Goal: Task Accomplishment & Management: Manage account settings

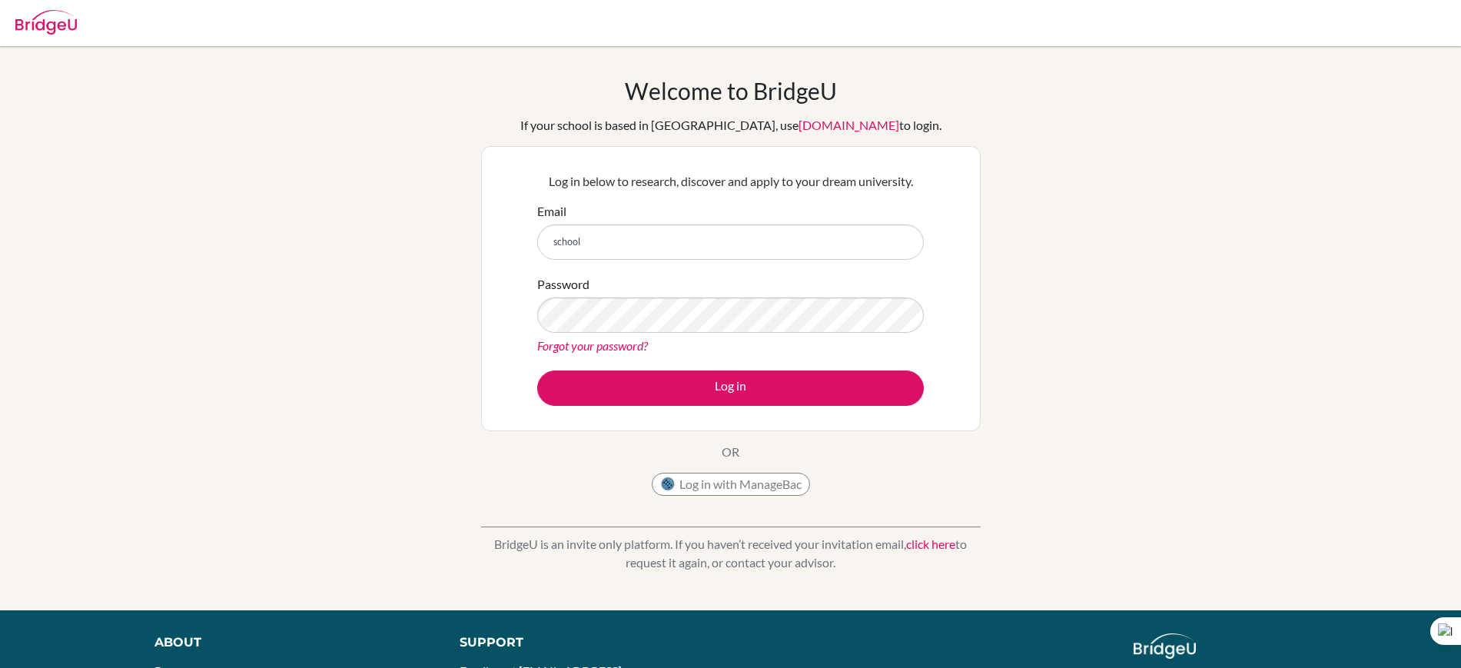
type input "[EMAIL_ADDRESS][DOMAIN_NAME]"
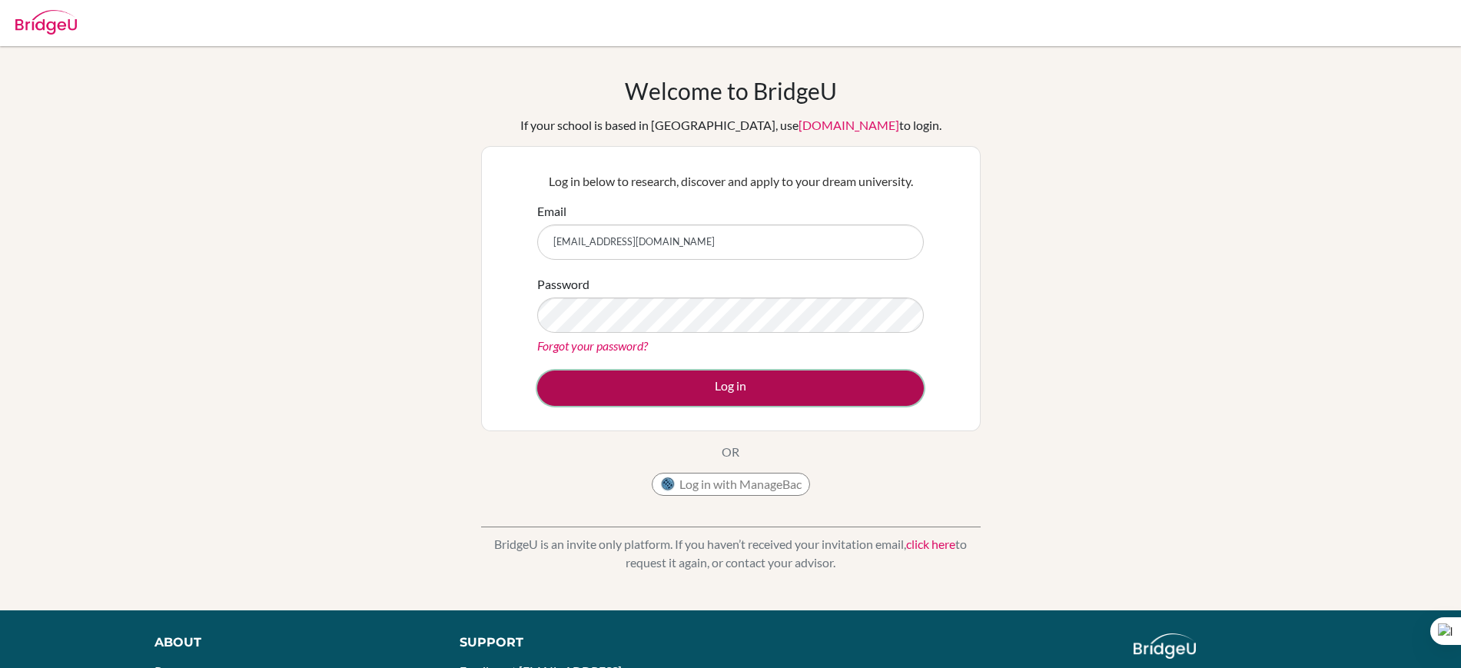
click at [770, 384] on button "Log in" at bounding box center [730, 387] width 387 height 35
click at [736, 384] on button "Log in" at bounding box center [730, 387] width 387 height 35
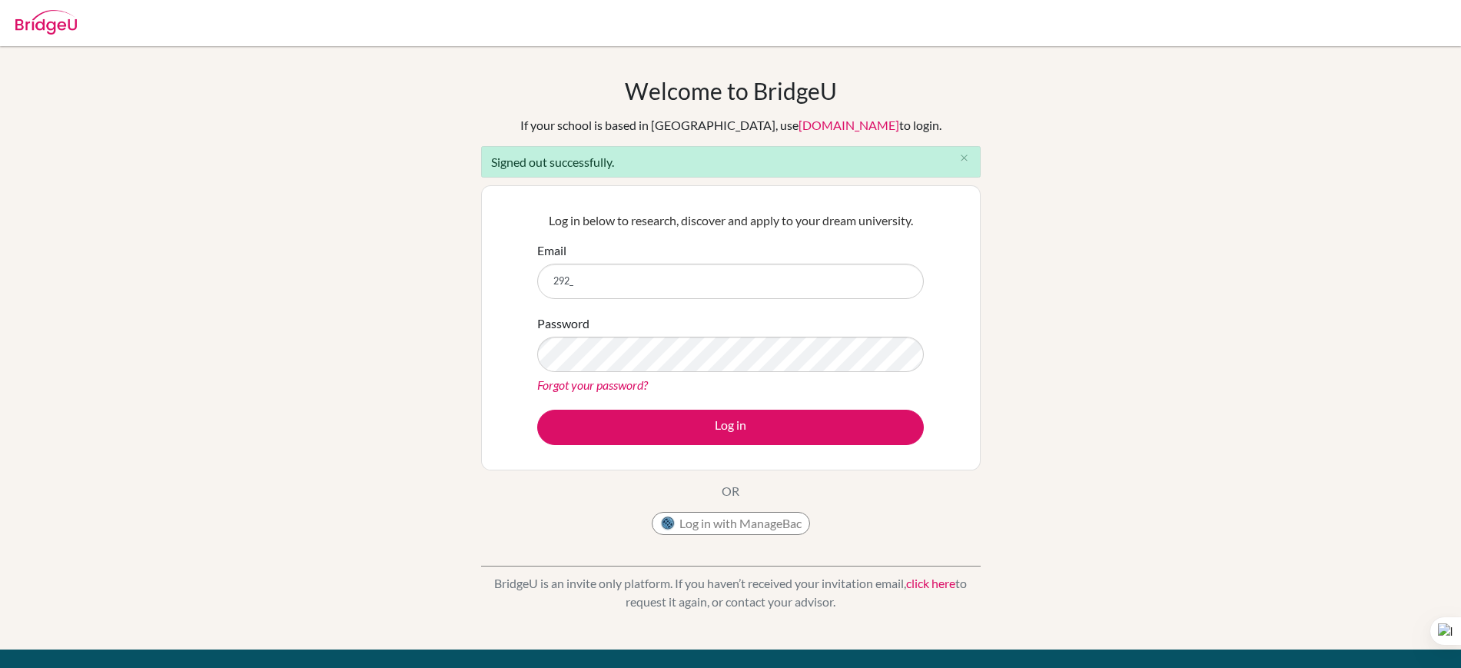
type input "[EMAIL_ADDRESS][DOMAIN_NAME]"
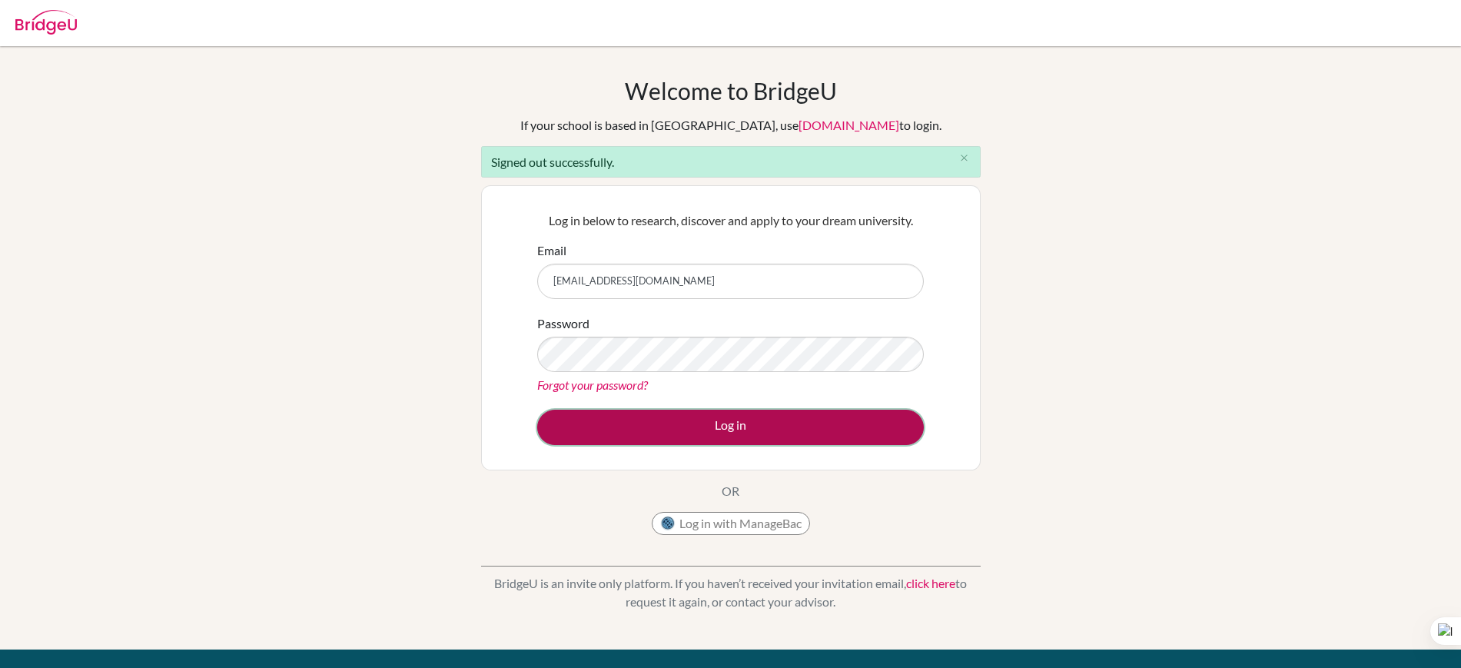
click at [733, 413] on button "Log in" at bounding box center [730, 427] width 387 height 35
